Goal: Information Seeking & Learning: Understand process/instructions

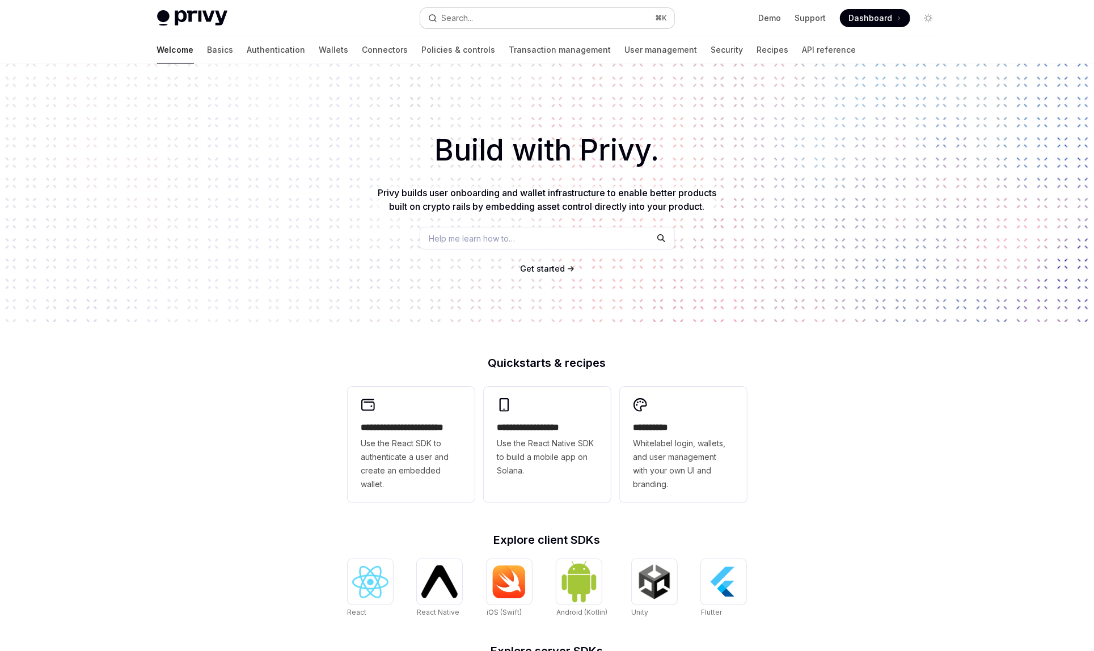
click at [564, 28] on button "Search... ⌘ K" at bounding box center [547, 18] width 254 height 20
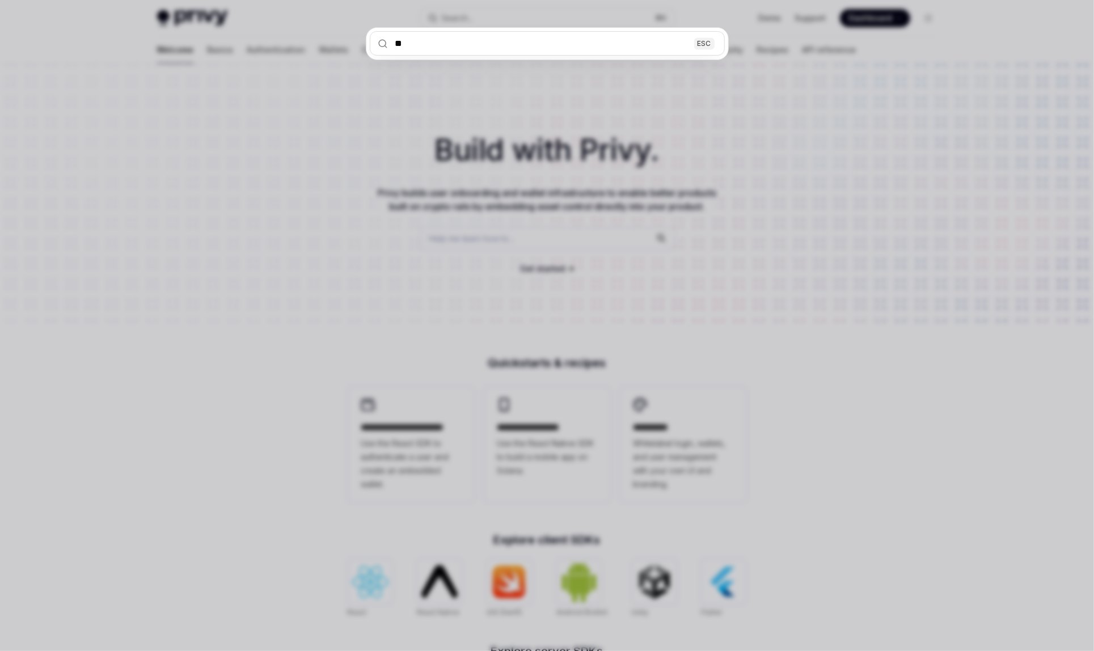
type input "***"
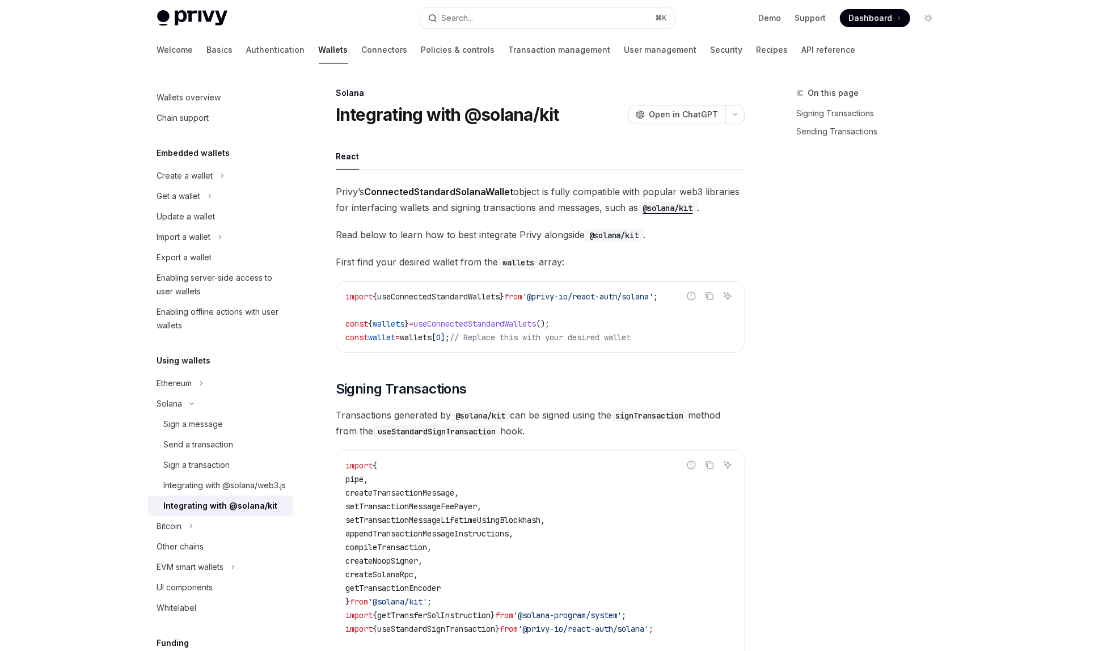
type textarea "*"
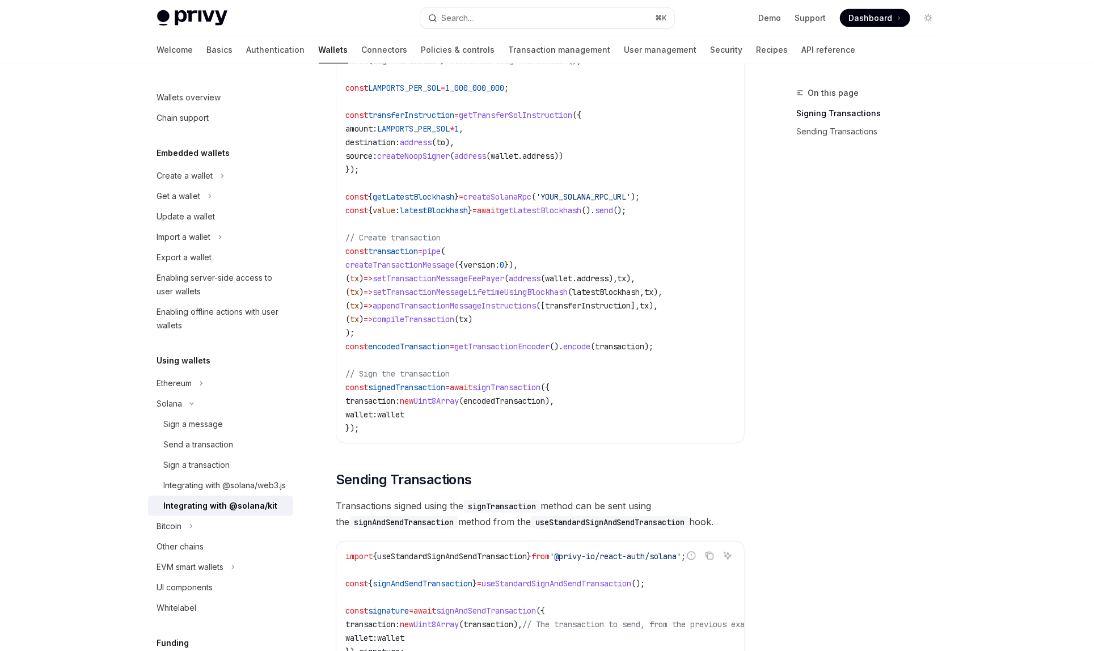
scroll to position [543, 0]
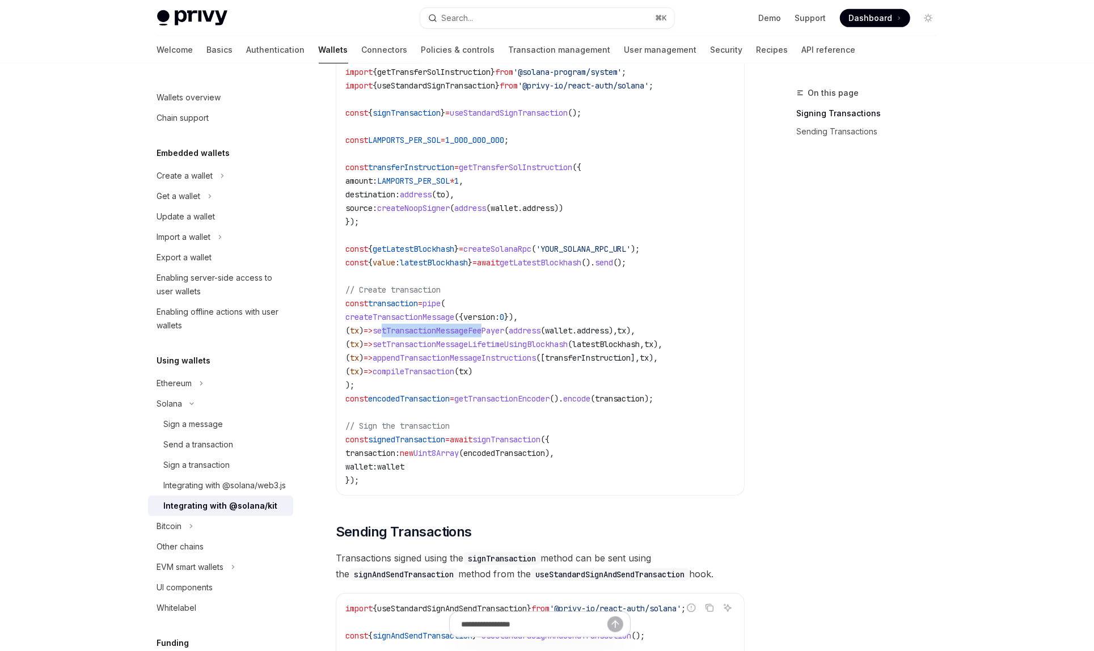
drag, startPoint x: 396, startPoint y: 325, endPoint x: 502, endPoint y: 325, distance: 106.1
click at [502, 326] on span "setTransactionMessageFeePayer" at bounding box center [439, 331] width 132 height 10
click at [501, 326] on span "setTransactionMessageFeePayer" at bounding box center [439, 331] width 132 height 10
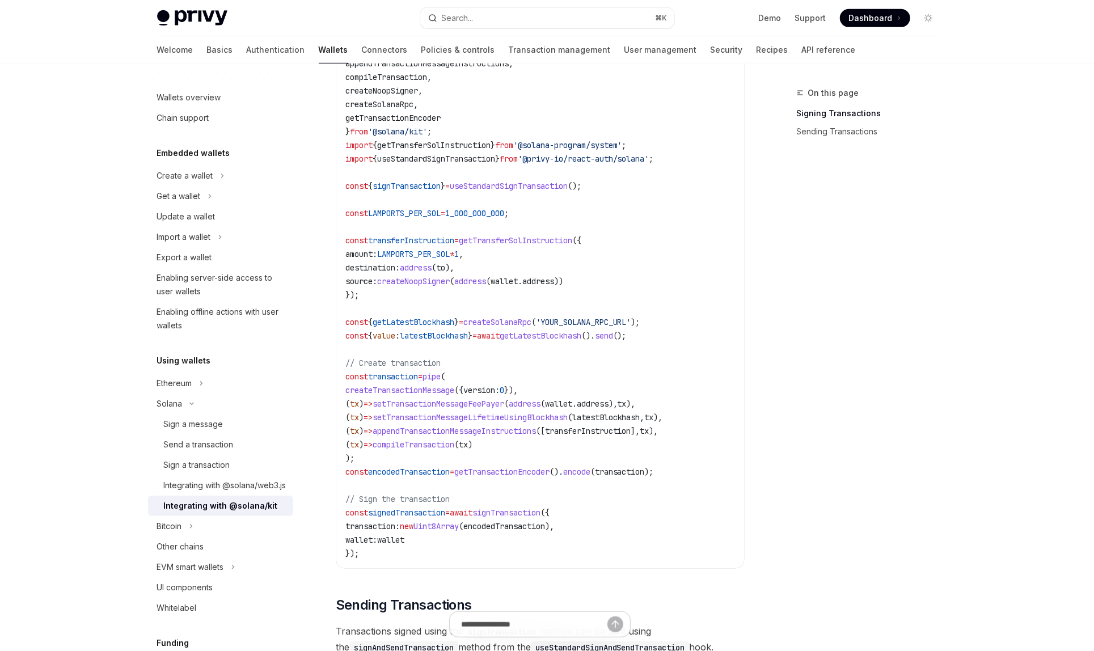
scroll to position [472, 0]
